Goal: Information Seeking & Learning: Understand process/instructions

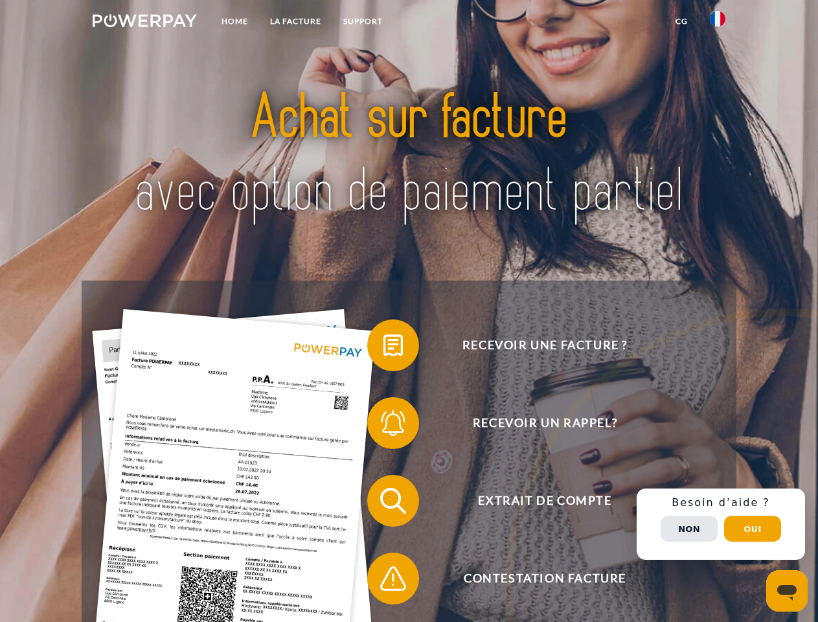
click at [144, 23] on img at bounding box center [145, 20] width 104 height 13
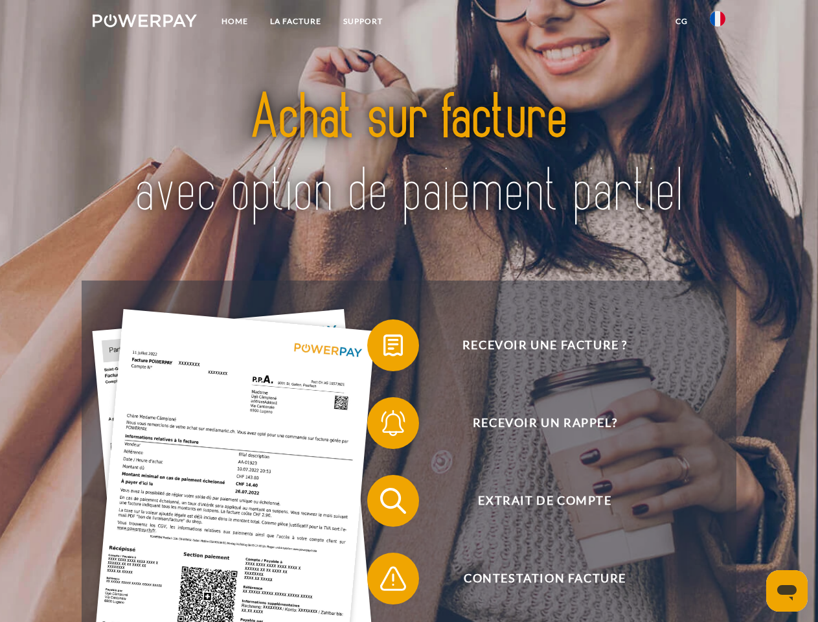
click at [718, 23] on img at bounding box center [718, 19] width 16 height 16
click at [682, 21] on link "CG" at bounding box center [682, 21] width 34 height 23
click at [384, 348] on span at bounding box center [373, 345] width 65 height 65
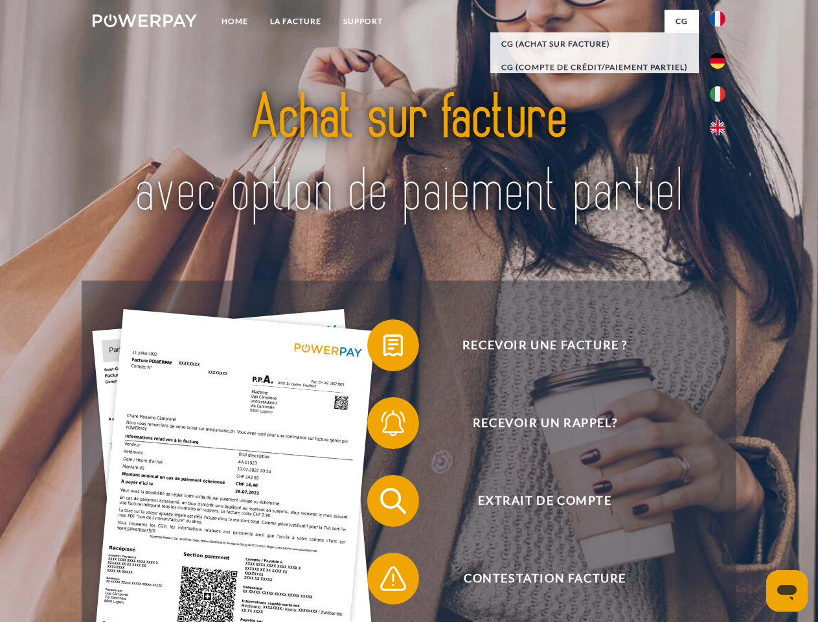
click at [384, 426] on div "Recevoir une facture ? Recevoir un rappel? Extrait de compte retour" at bounding box center [409, 540] width 654 height 518
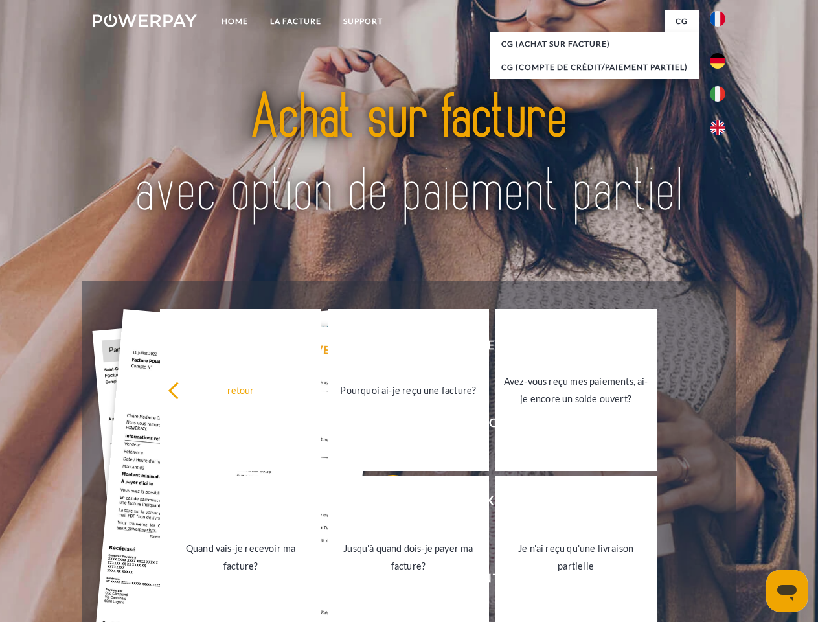
click at [384, 503] on link "Jusqu'à quand dois-je payer ma facture?" at bounding box center [408, 557] width 161 height 162
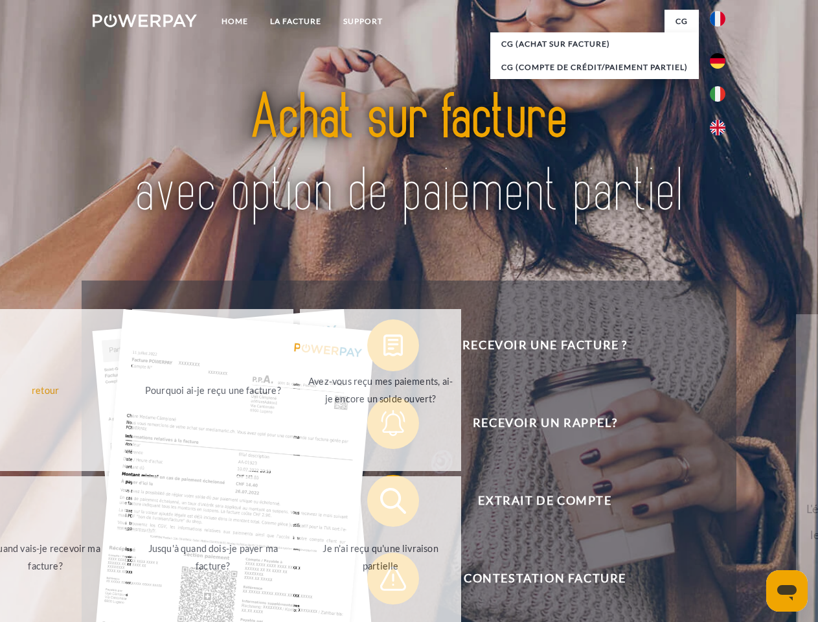
click at [384, 581] on span at bounding box center [373, 578] width 65 height 65
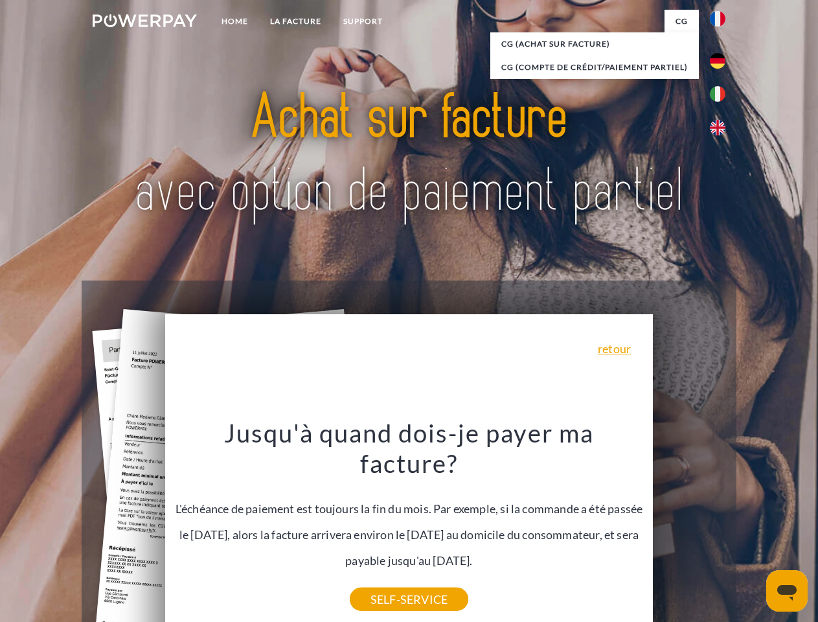
click at [721, 524] on div "Recevoir une facture ? Recevoir un rappel? Extrait de compte retour" at bounding box center [409, 540] width 654 height 518
click at [689, 527] on span "Extrait de compte" at bounding box center [544, 501] width 317 height 52
click at [753, 529] on header "Home LA FACTURE Support" at bounding box center [409, 447] width 818 height 895
